Goal: Information Seeking & Learning: Learn about a topic

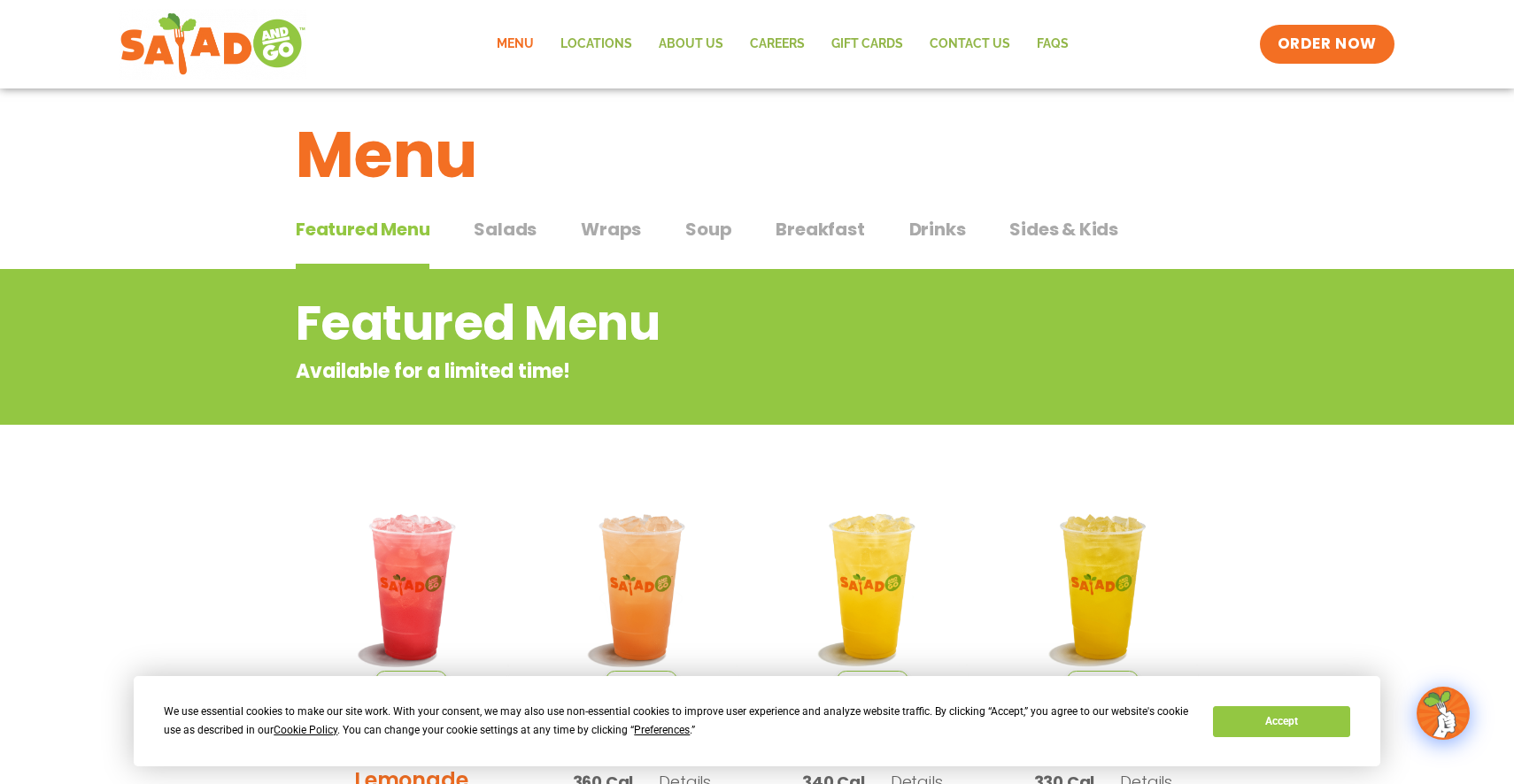
scroll to position [19, 0]
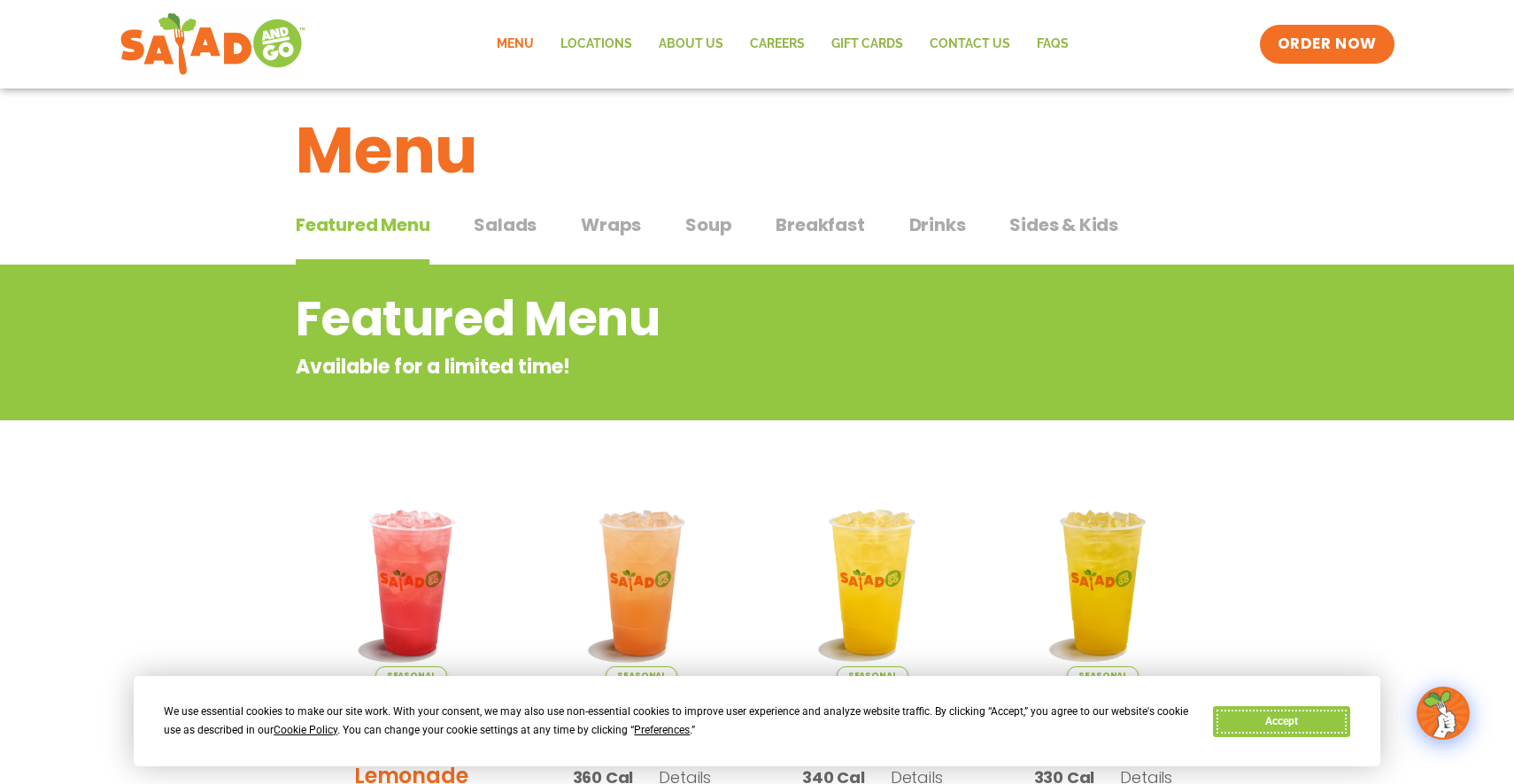
click at [1293, 719] on button "Accept" at bounding box center [1281, 721] width 136 height 31
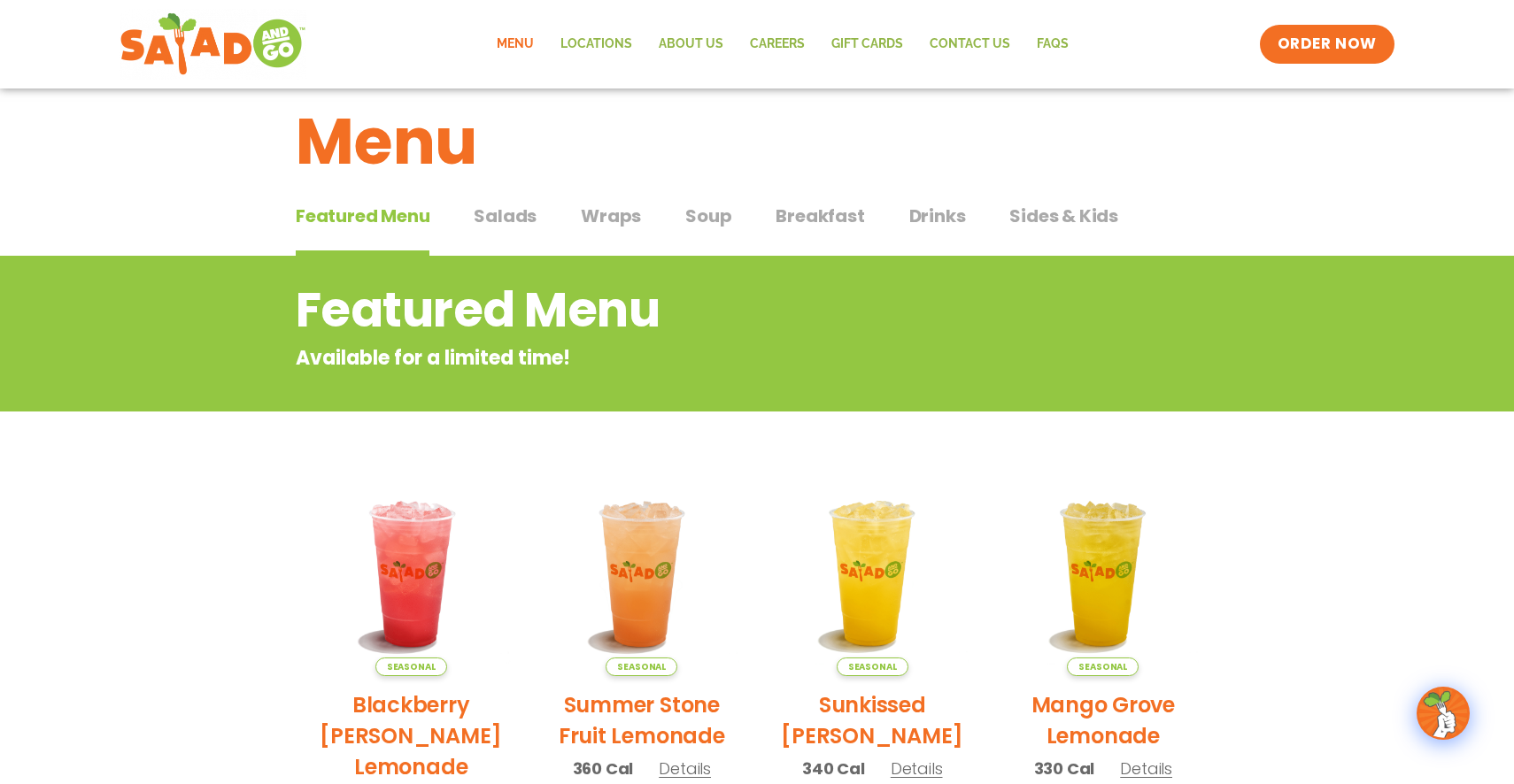
scroll to position [0, 0]
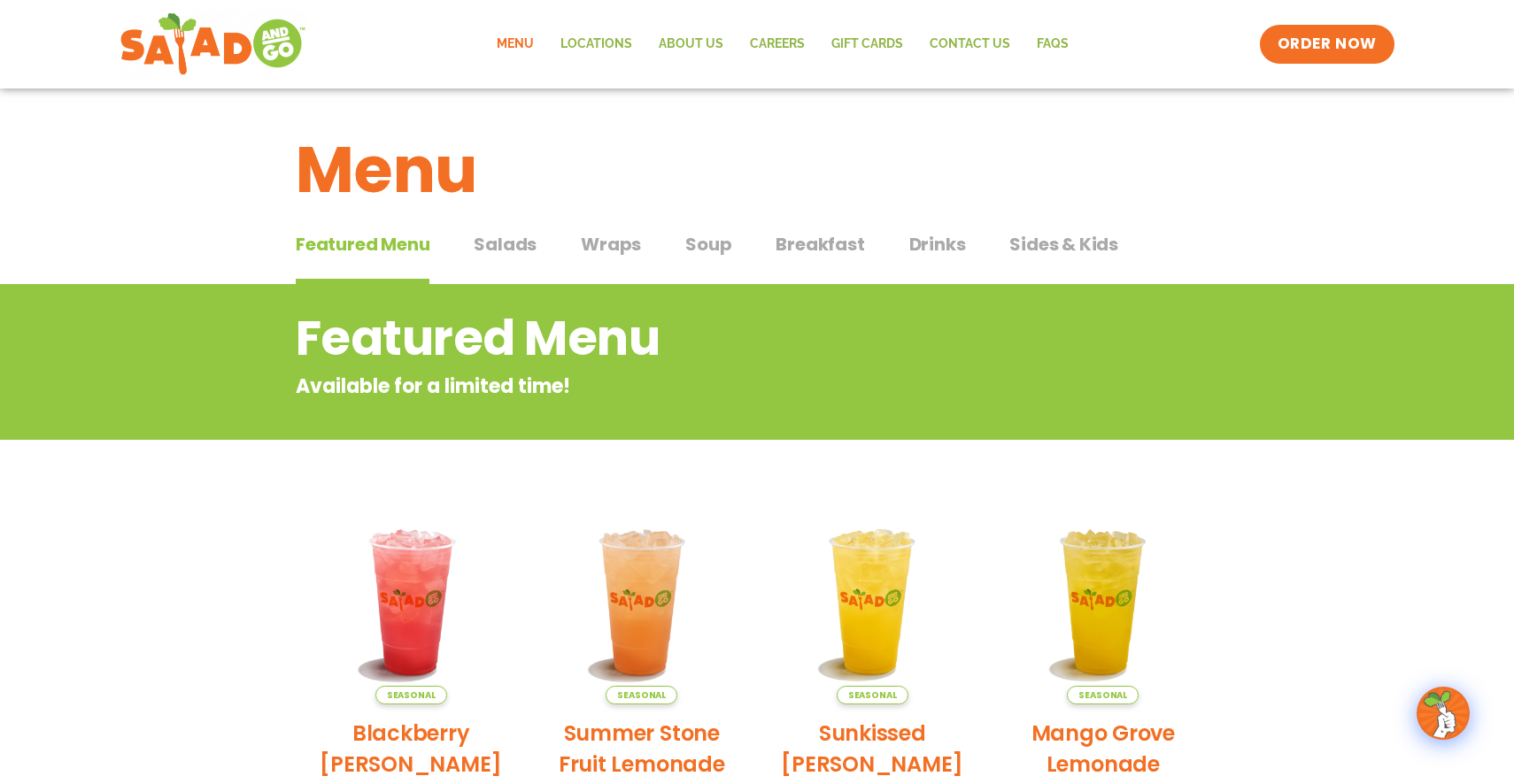
click at [512, 248] on span "Salads" at bounding box center [505, 244] width 63 height 27
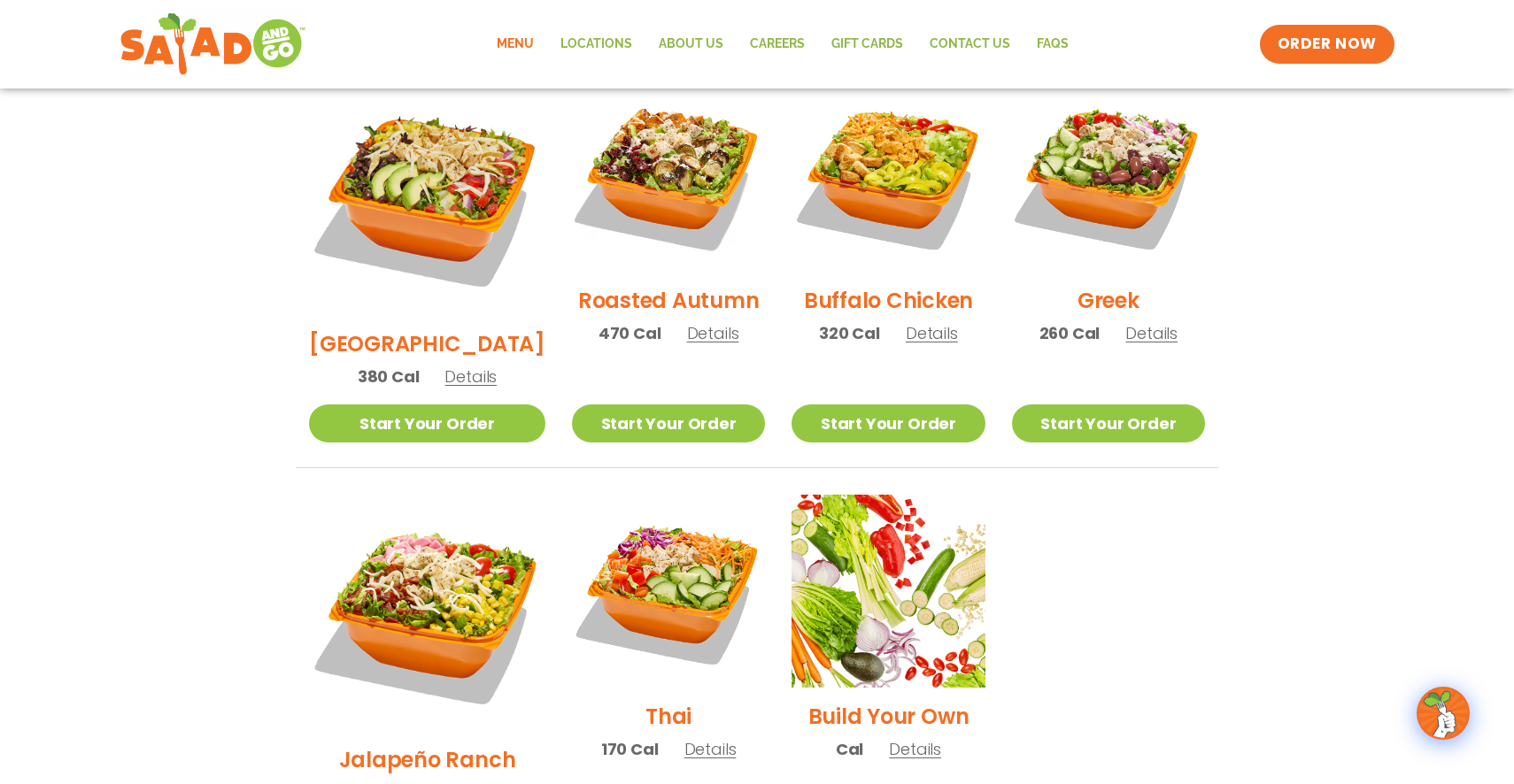
scroll to position [962, 0]
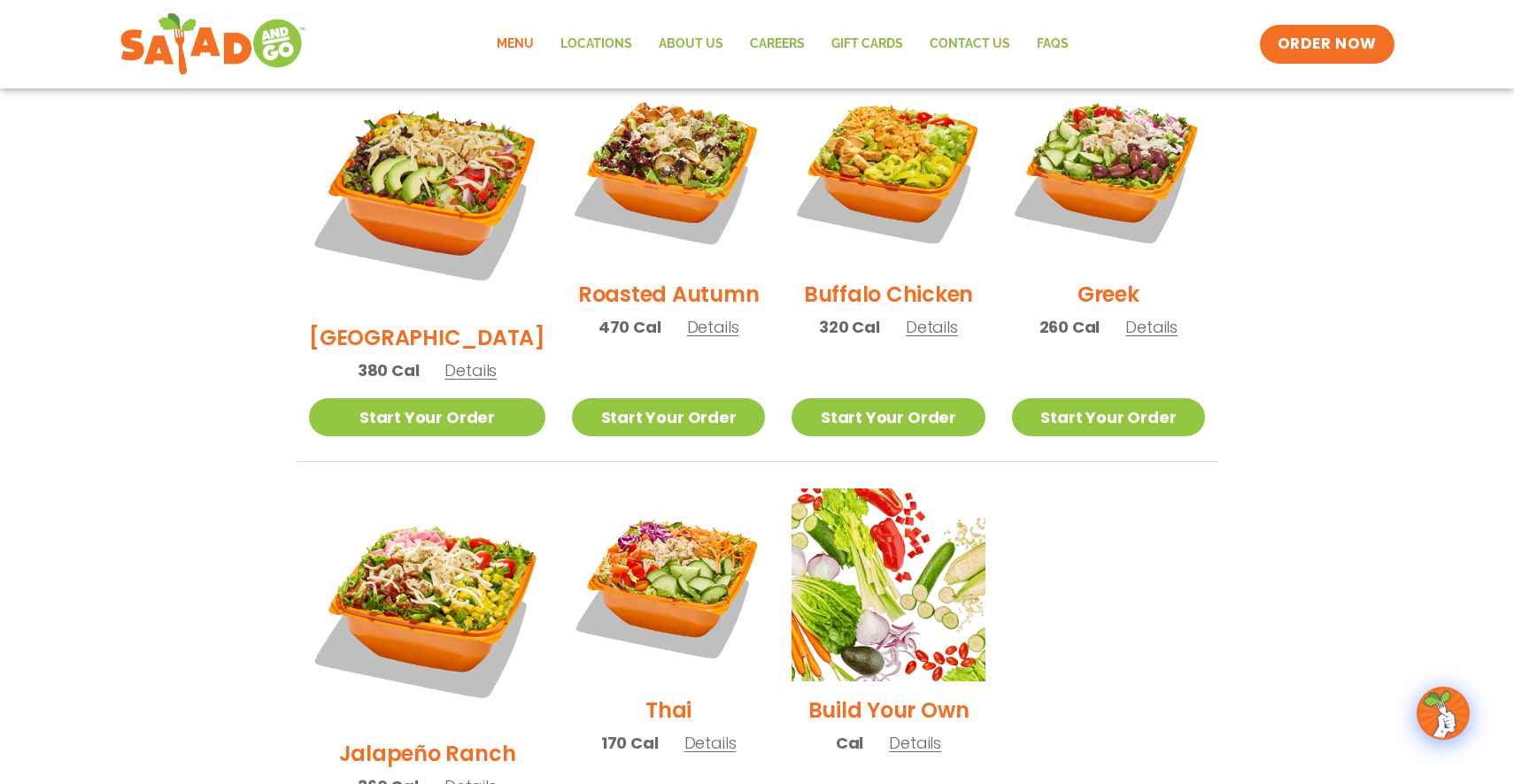
click at [632, 278] on h2 "Roasted Autumn" at bounding box center [669, 293] width 182 height 31
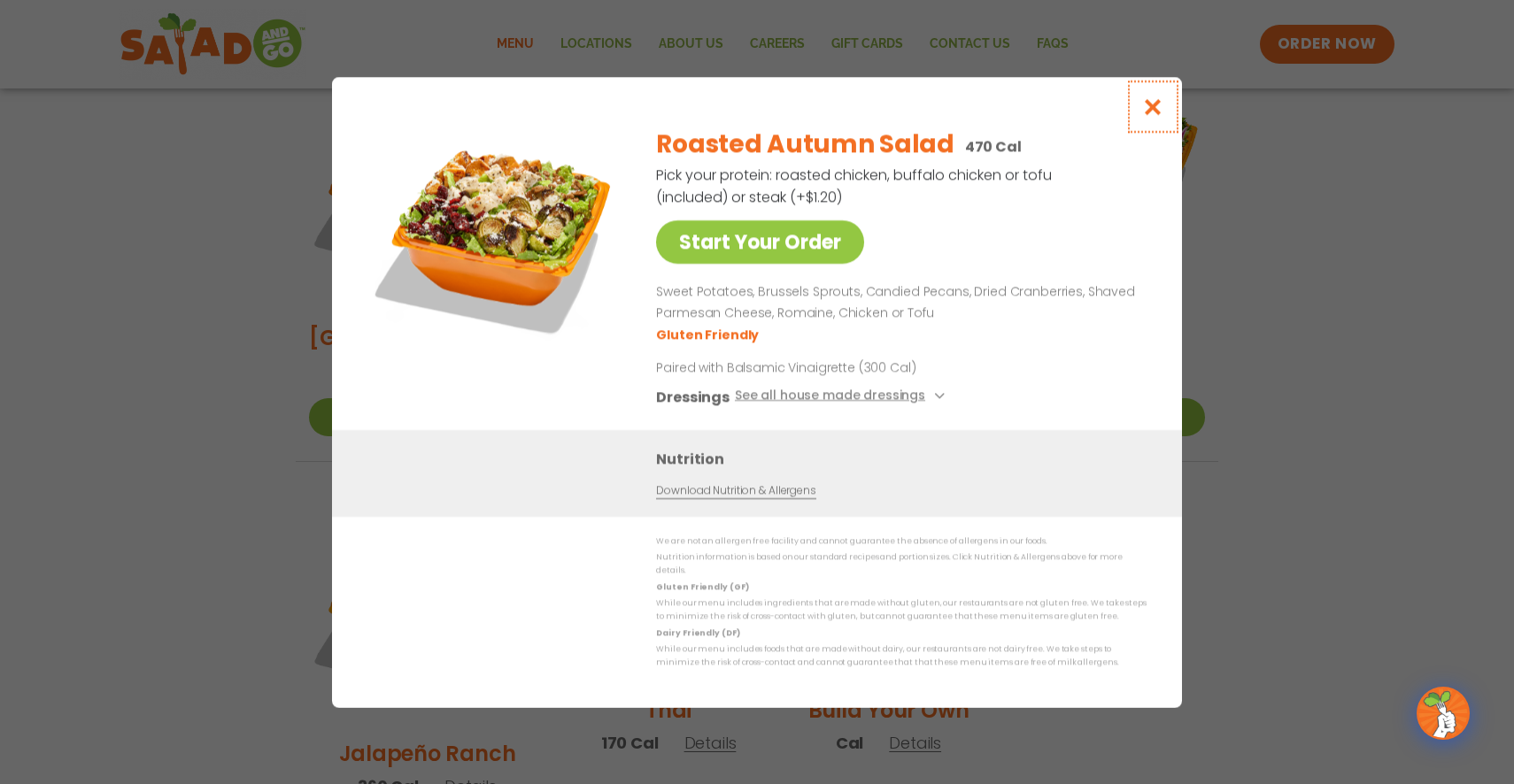
click at [1150, 113] on icon "Close modal" at bounding box center [1153, 107] width 22 height 19
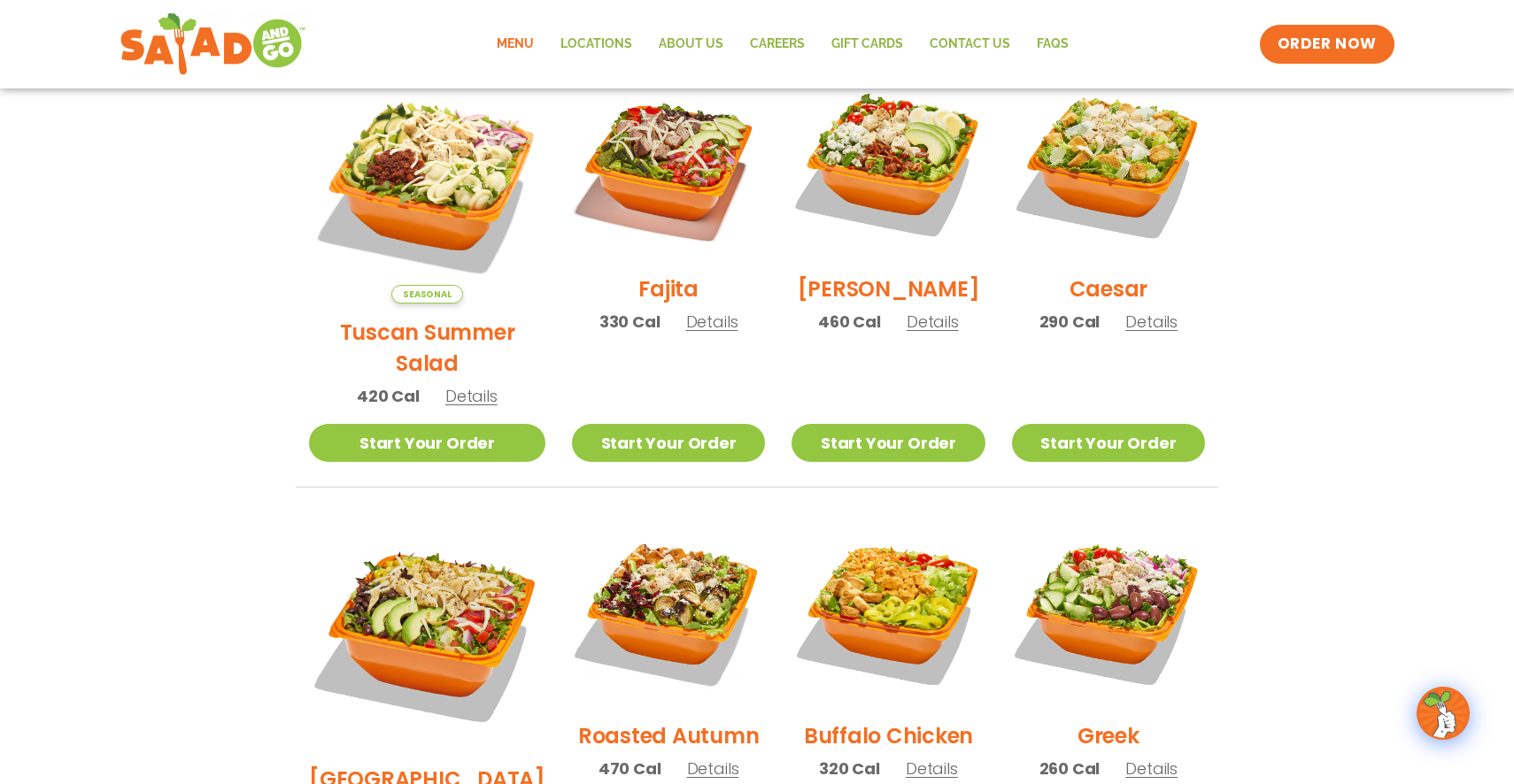
scroll to position [521, 0]
click at [643, 298] on h2 "Fajita" at bounding box center [668, 288] width 60 height 31
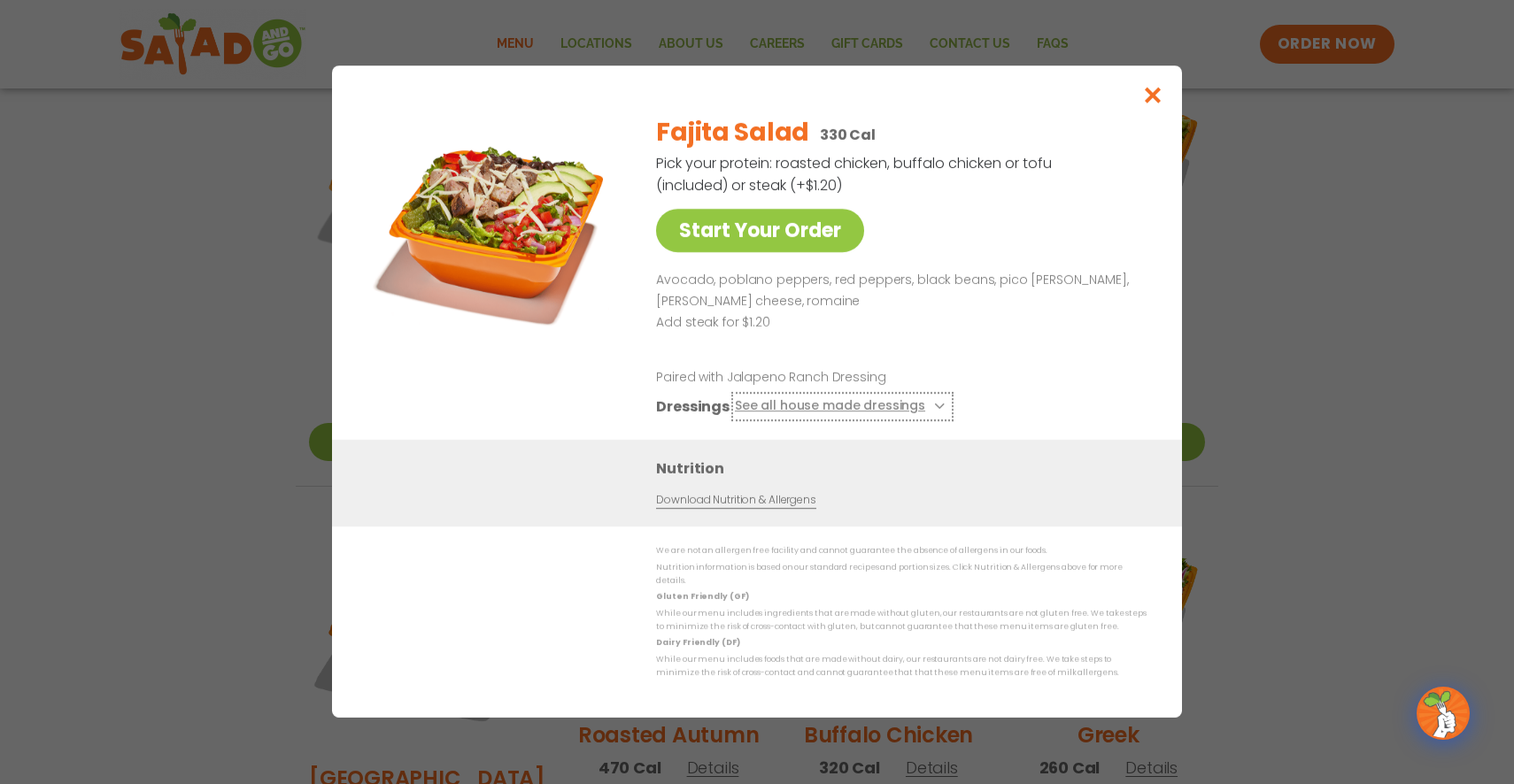
click at [772, 415] on button "See all house made dressings" at bounding box center [843, 407] width 215 height 22
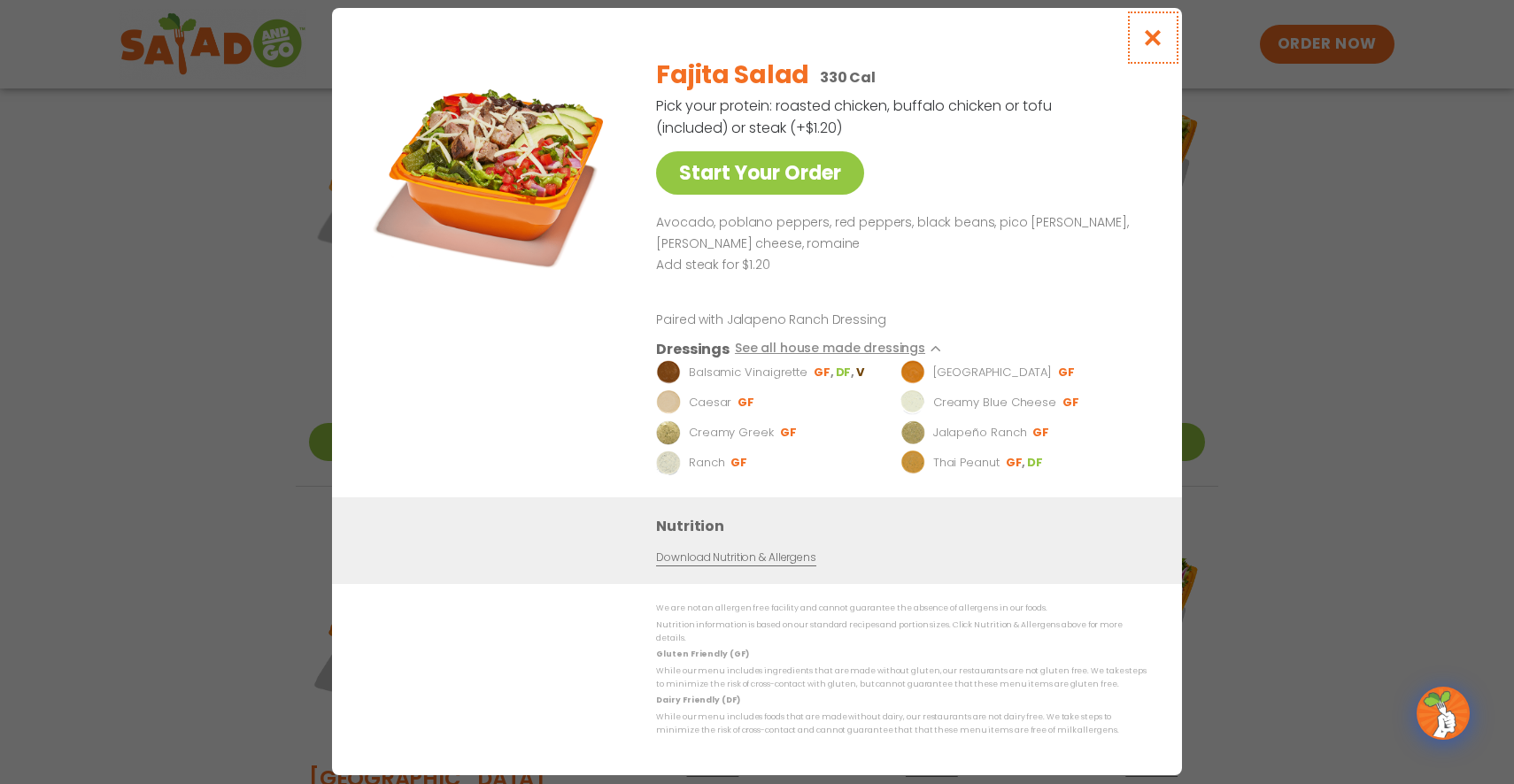
click at [1158, 47] on icon "Close modal" at bounding box center [1153, 38] width 22 height 19
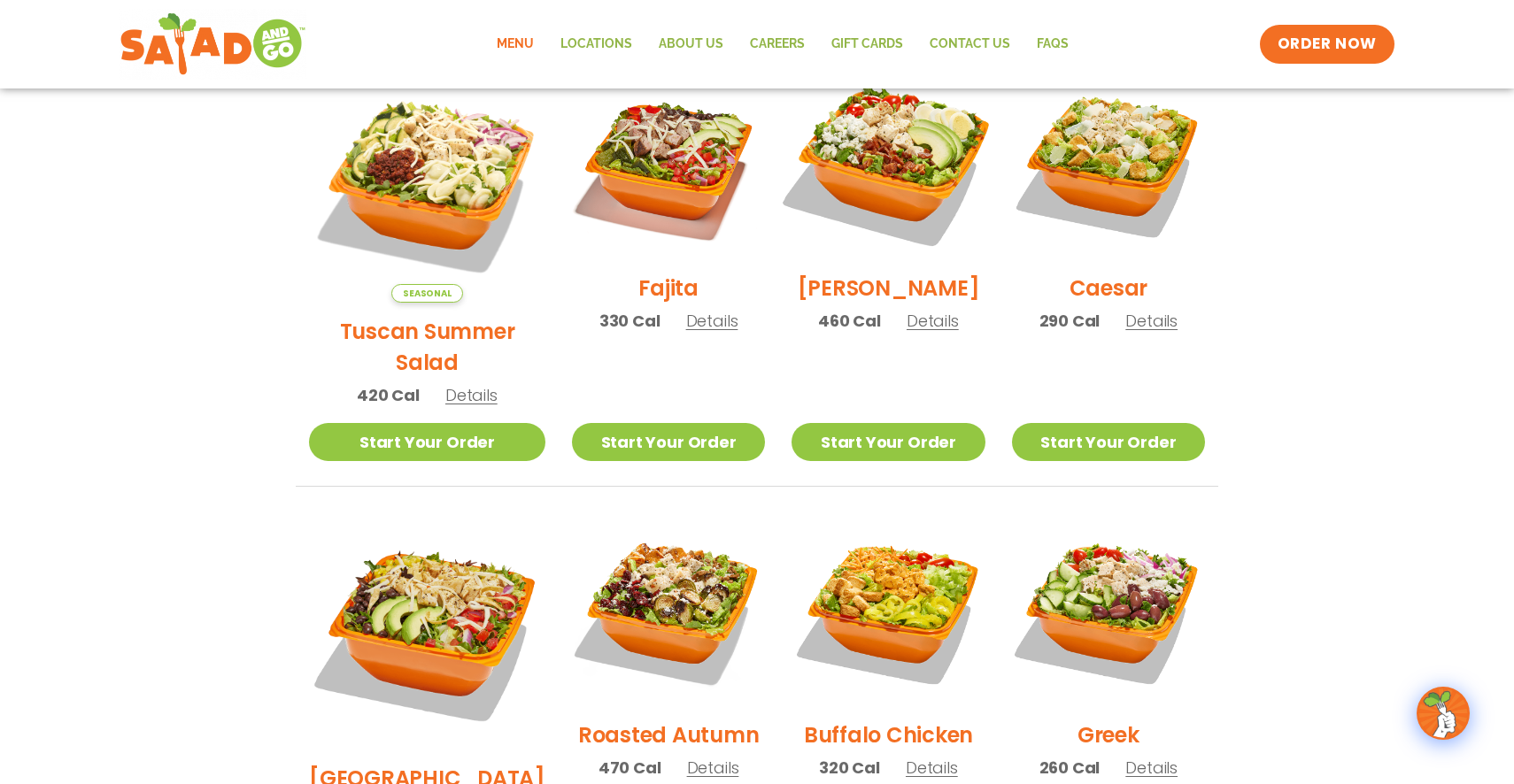
click at [886, 152] on img at bounding box center [888, 162] width 226 height 226
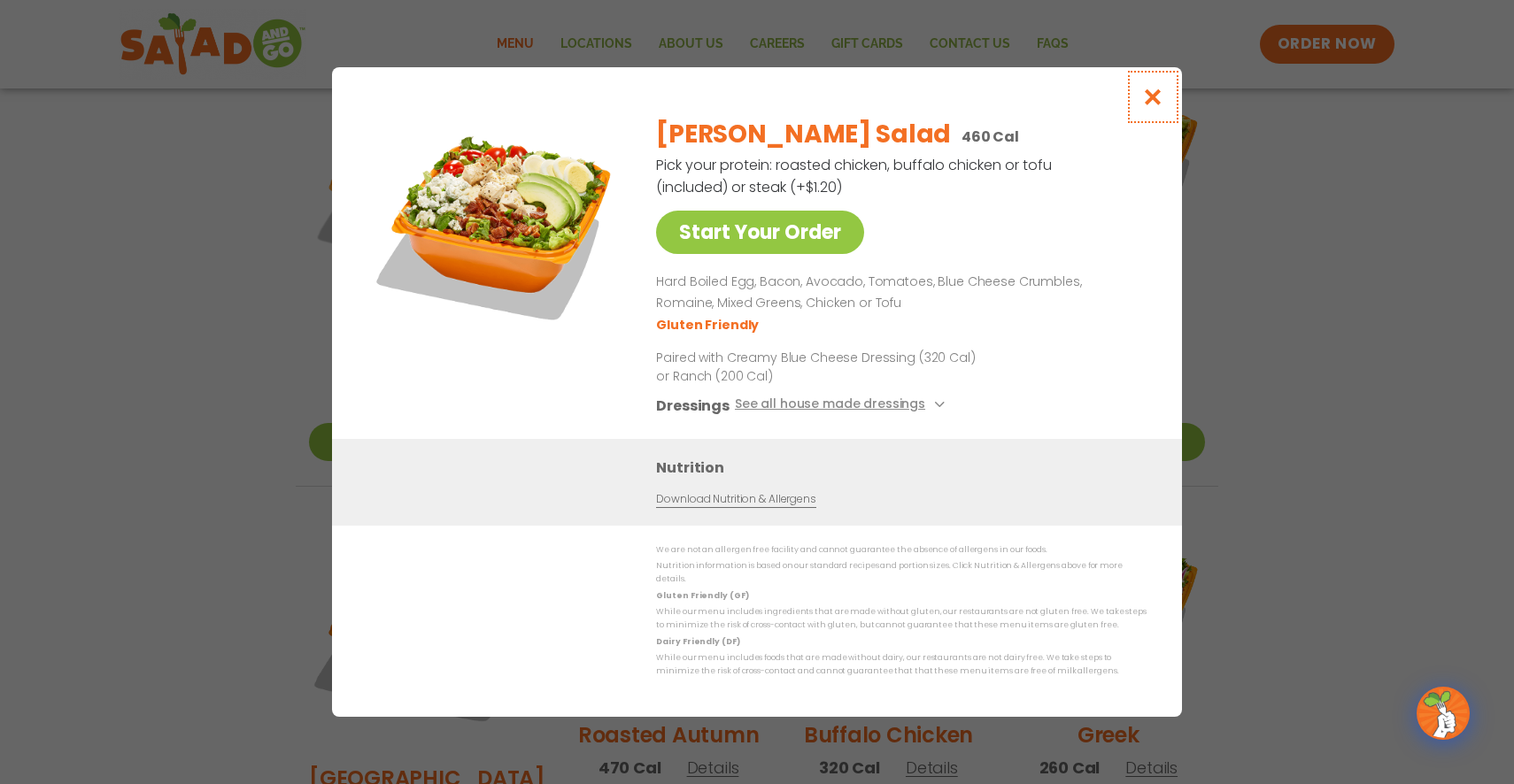
click at [1154, 103] on icon "Close modal" at bounding box center [1153, 96] width 22 height 19
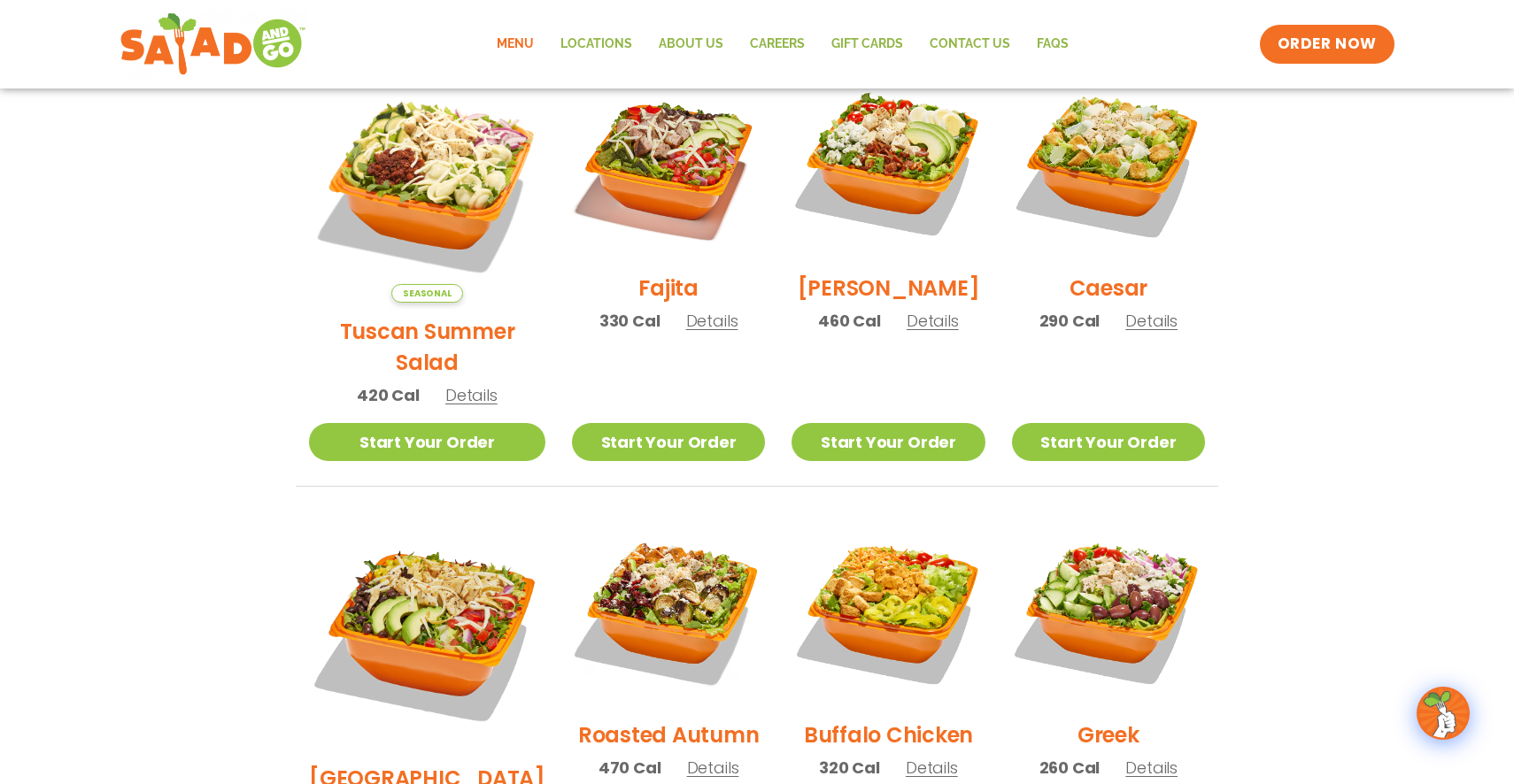
click at [440, 315] on h2 "Tuscan Summer Salad" at bounding box center [427, 346] width 237 height 62
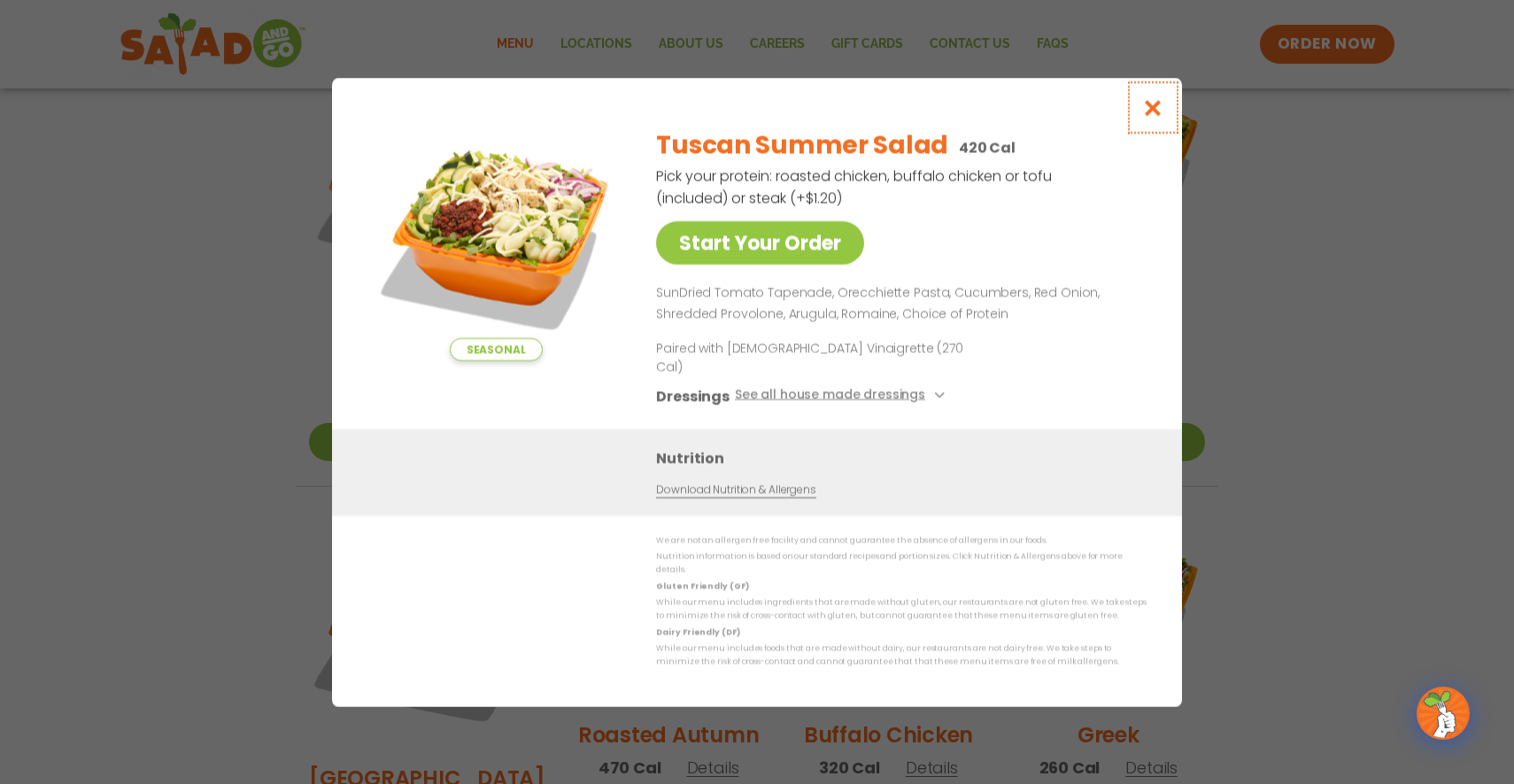
click at [1150, 117] on icon "Close modal" at bounding box center [1153, 108] width 22 height 19
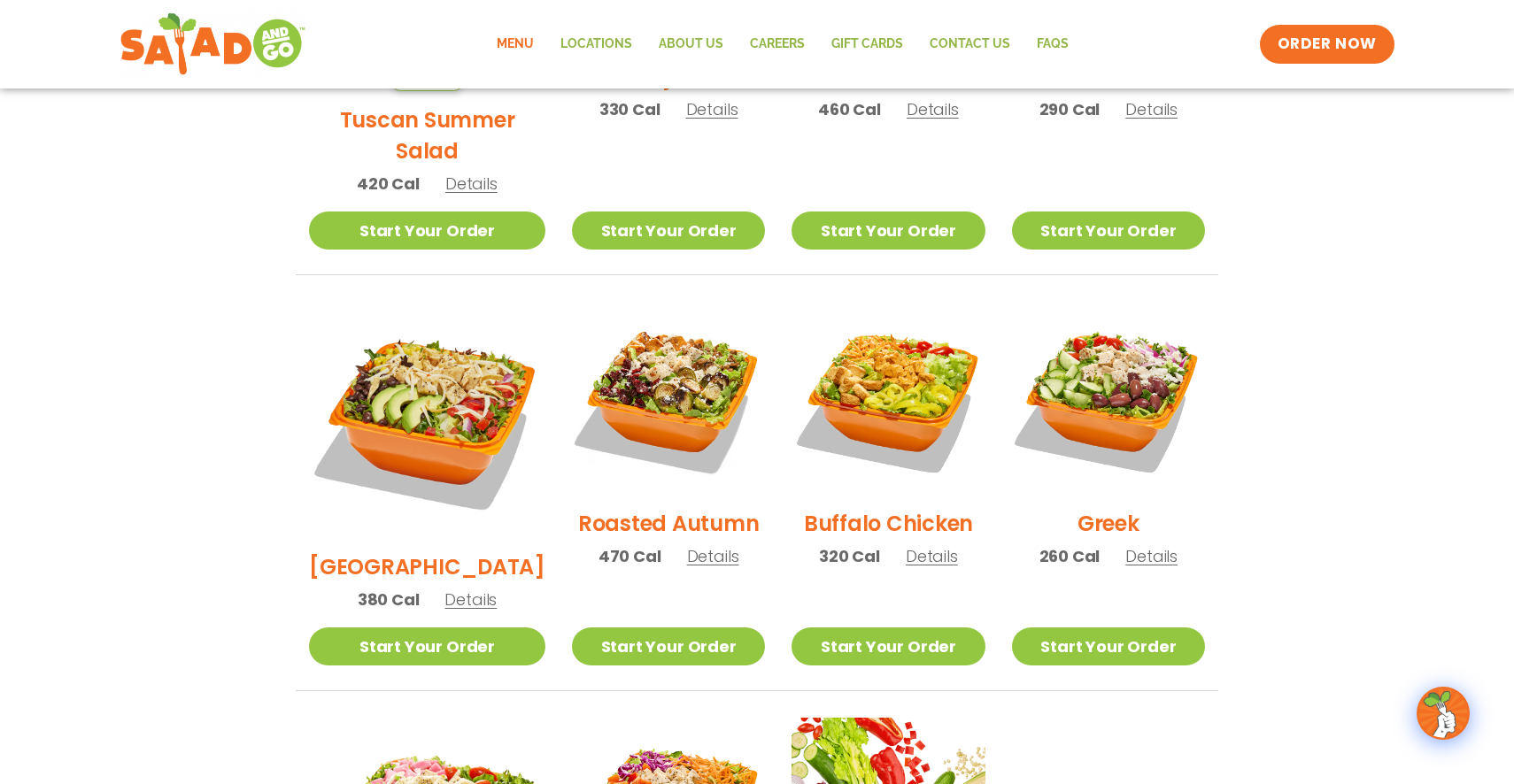
scroll to position [734, 0]
click at [391, 550] on h2 "[GEOGRAPHIC_DATA]" at bounding box center [427, 565] width 237 height 31
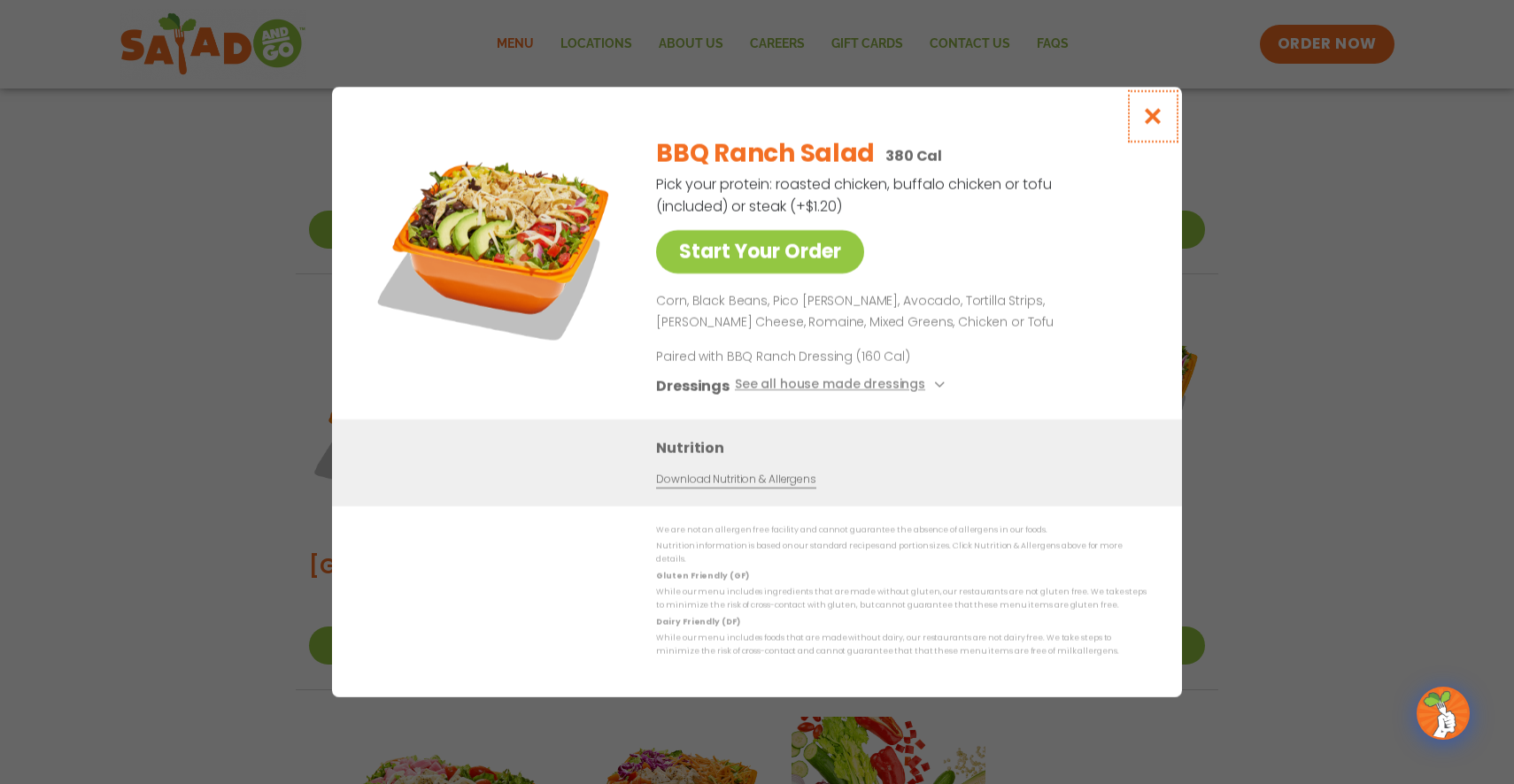
click at [1148, 122] on icon "Close modal" at bounding box center [1153, 116] width 22 height 19
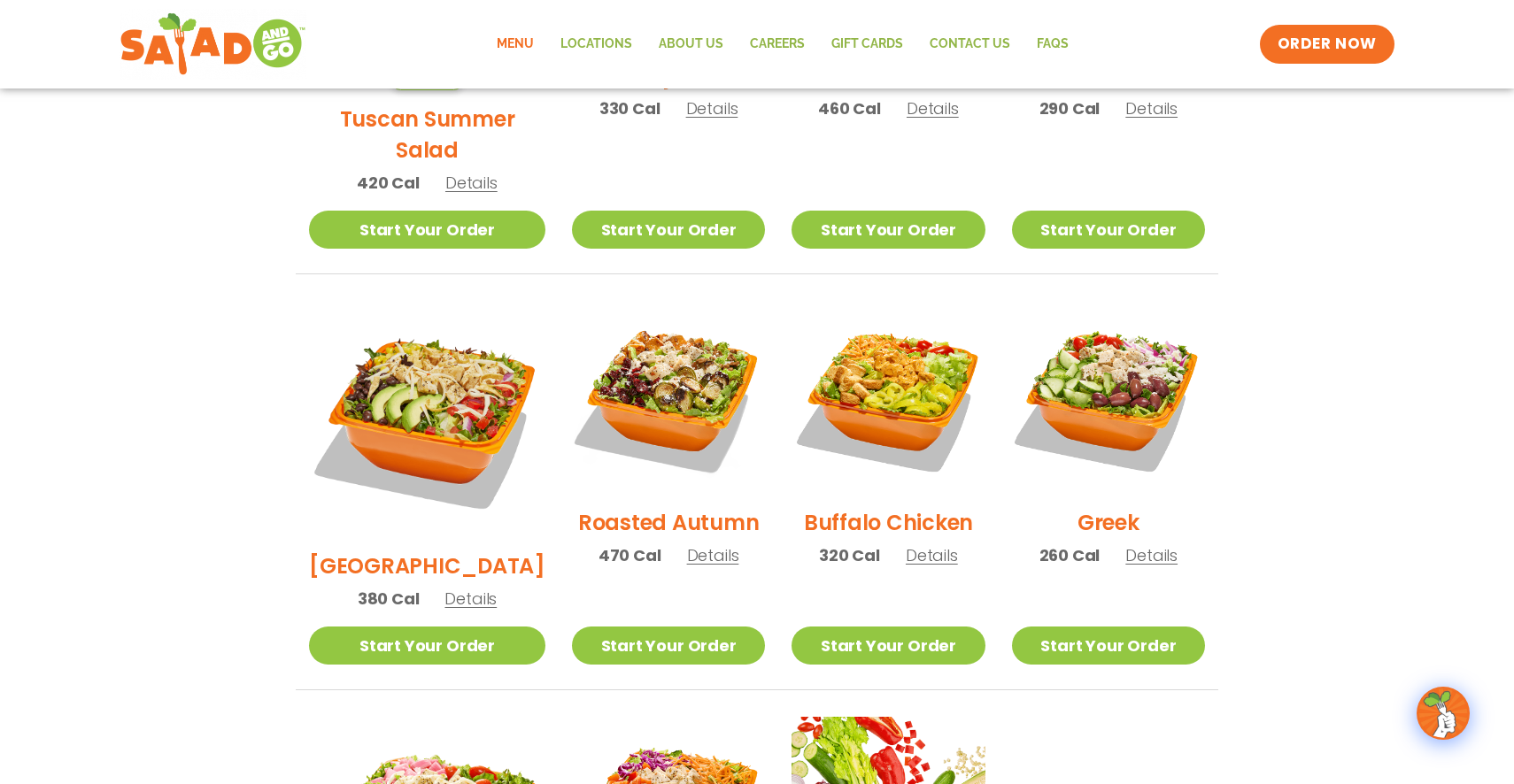
click at [369, 550] on h2 "[GEOGRAPHIC_DATA]" at bounding box center [427, 565] width 237 height 31
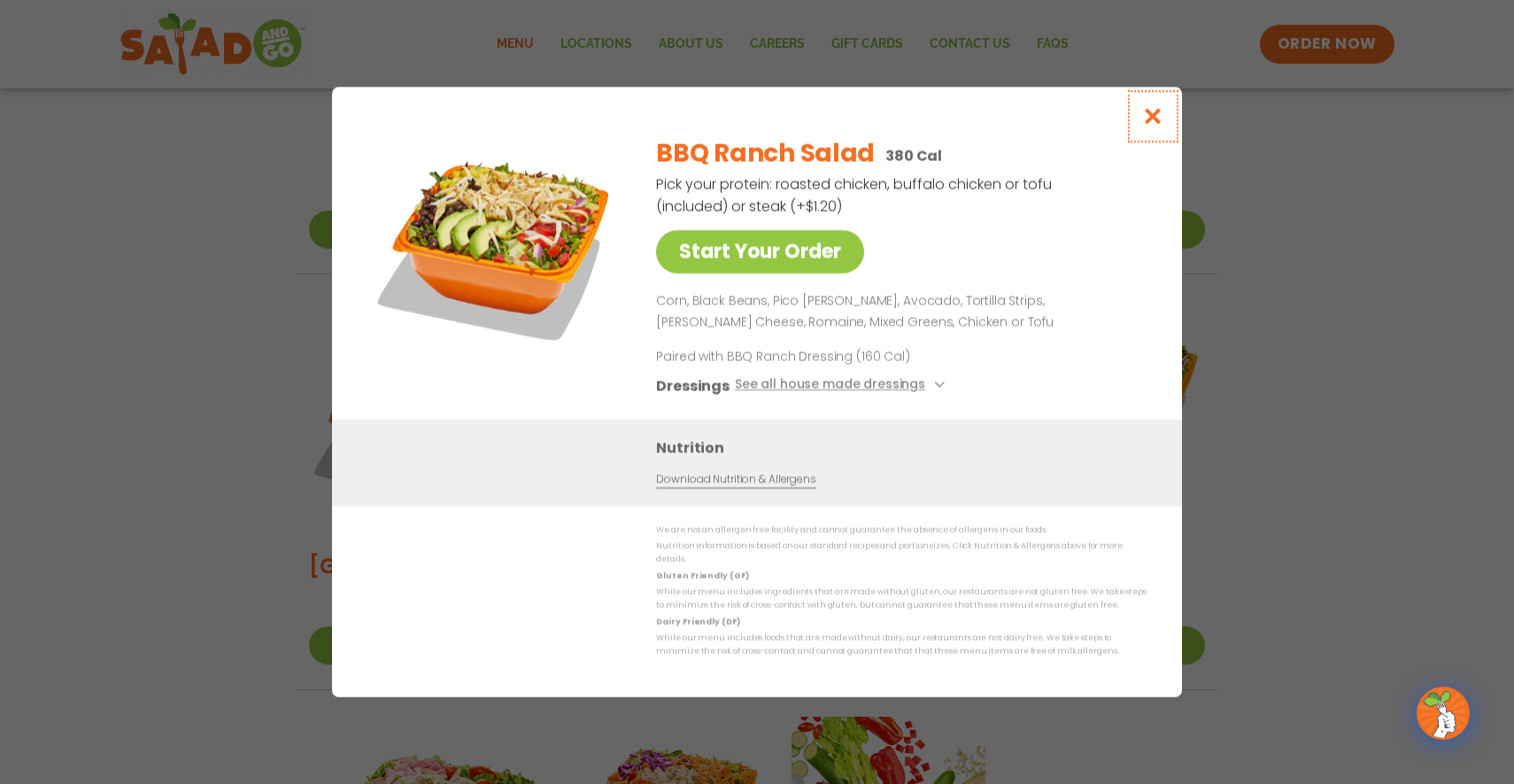
click at [1149, 124] on icon "Close modal" at bounding box center [1153, 116] width 22 height 19
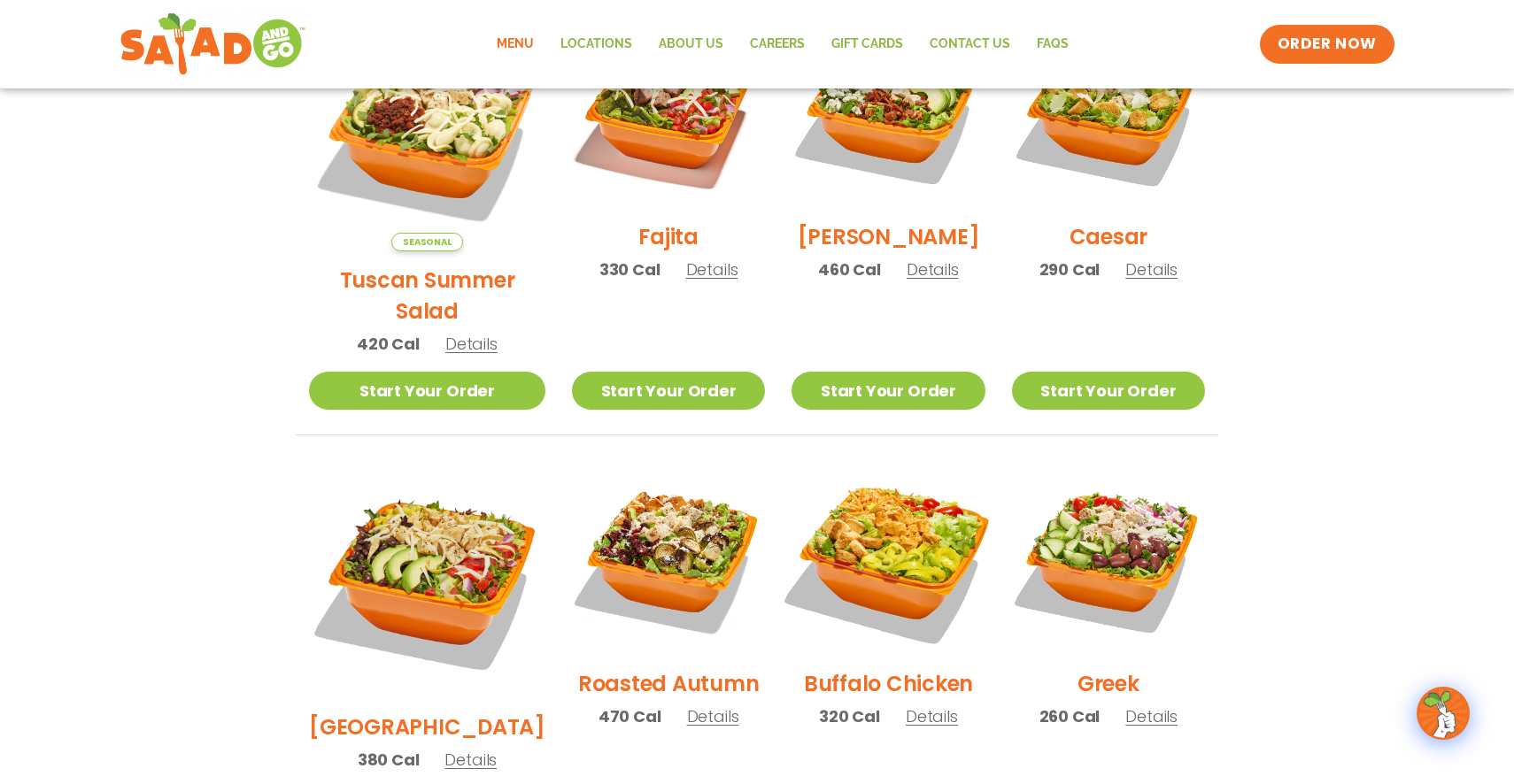
scroll to position [500, 0]
